Goal: Task Accomplishment & Management: Complete application form

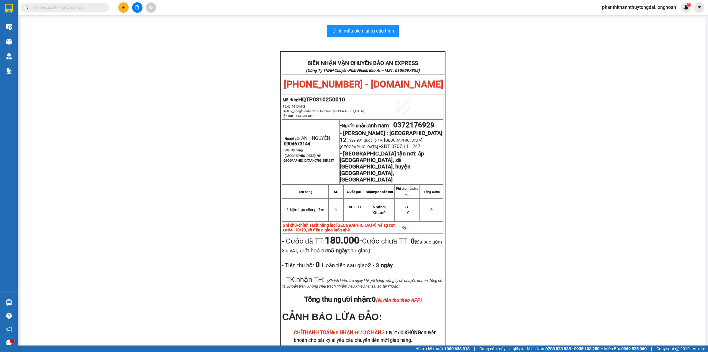
click at [101, 9] on input "text" at bounding box center [67, 7] width 70 height 6
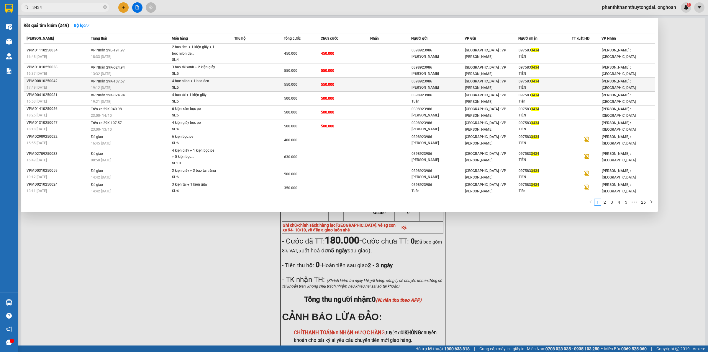
type input "3434"
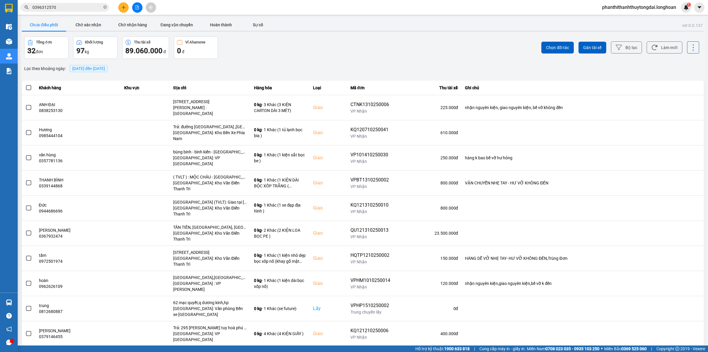
click at [85, 7] on input "0396312570" at bounding box center [67, 7] width 70 height 6
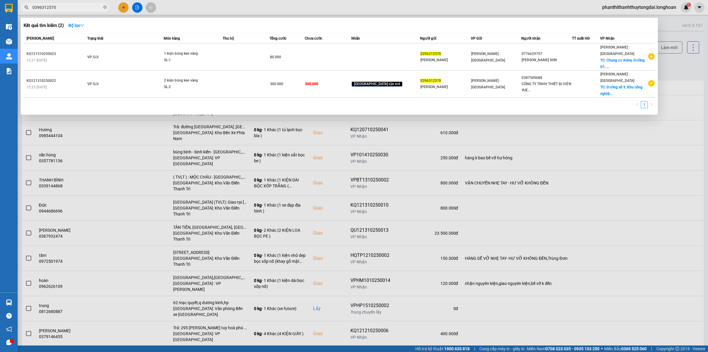
click at [85, 7] on input "0396312570" at bounding box center [67, 7] width 70 height 6
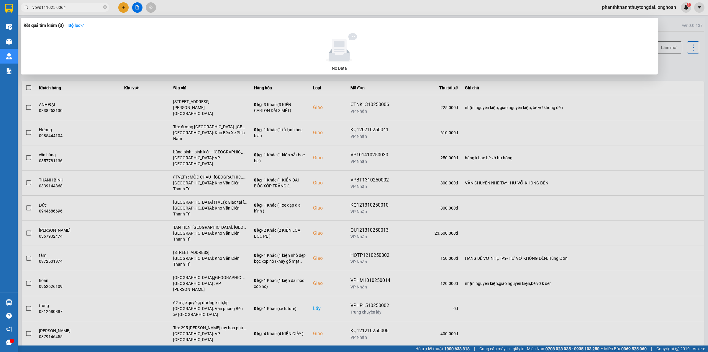
click at [56, 6] on input "vpvd111025 0064" at bounding box center [67, 7] width 70 height 6
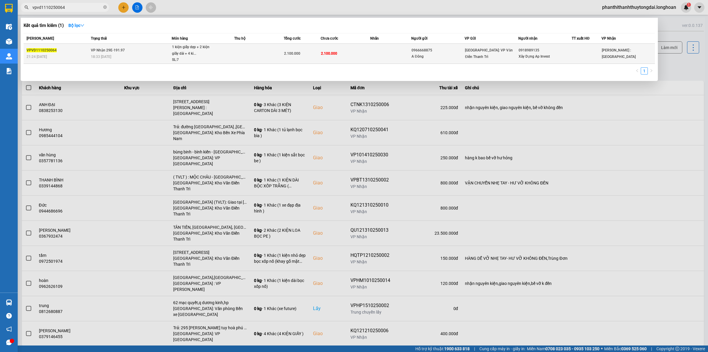
type input "vpvd1110250064"
click at [235, 56] on td at bounding box center [258, 54] width 49 height 20
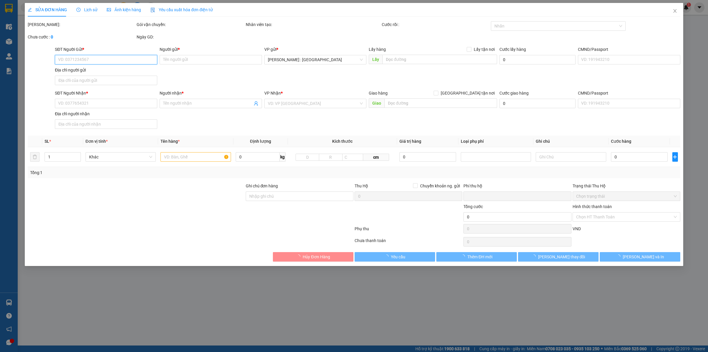
type input "0966668875"
type input "A Đông"
type input "0918989135"
type input "Xây Dựng Ap Invest"
type input "0"
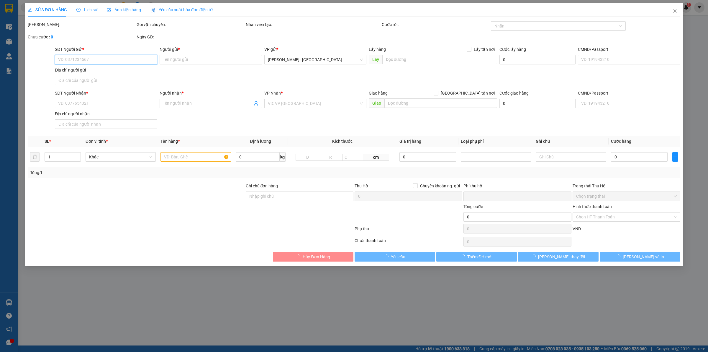
type input "2.100.000"
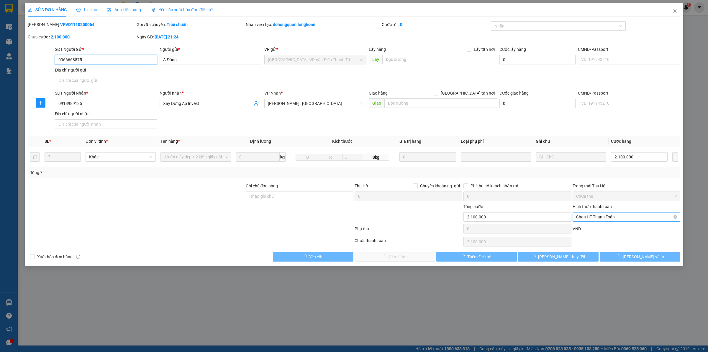
click at [605, 215] on span "Chọn HT Thanh Toán" at bounding box center [626, 216] width 101 height 9
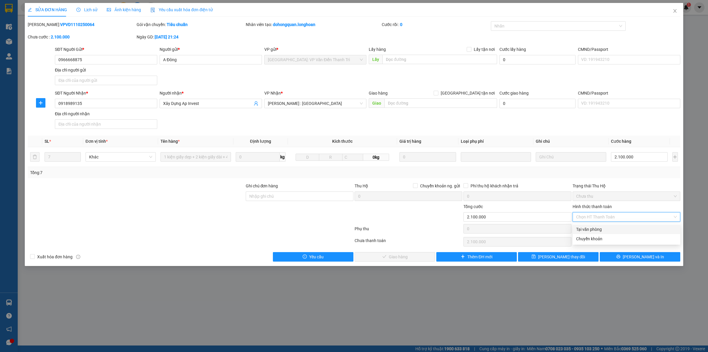
click at [595, 228] on div "Tại văn phòng" at bounding box center [626, 229] width 101 height 6
type input "0"
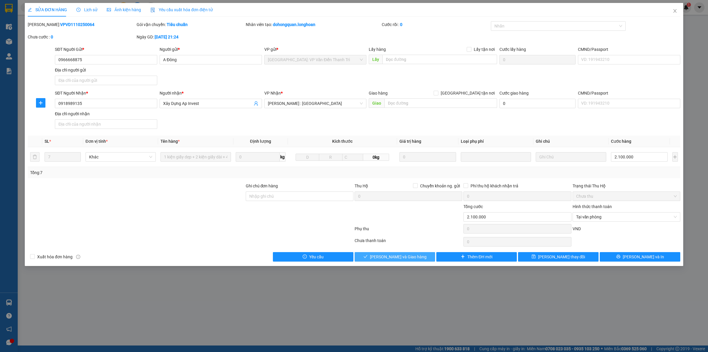
click at [418, 259] on button "[PERSON_NAME] và Giao hàng" at bounding box center [395, 256] width 81 height 9
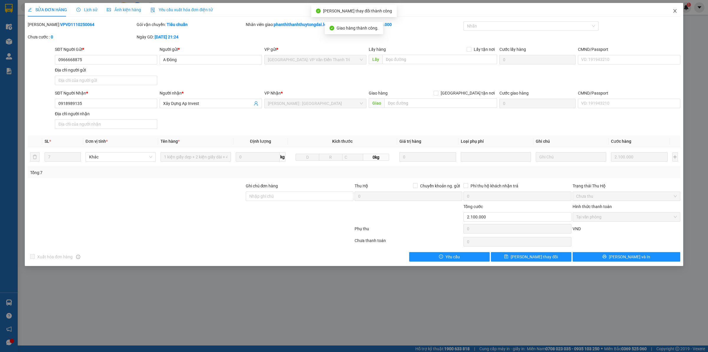
click at [673, 9] on icon "close" at bounding box center [675, 11] width 5 height 5
